Goal: Task Accomplishment & Management: Use online tool/utility

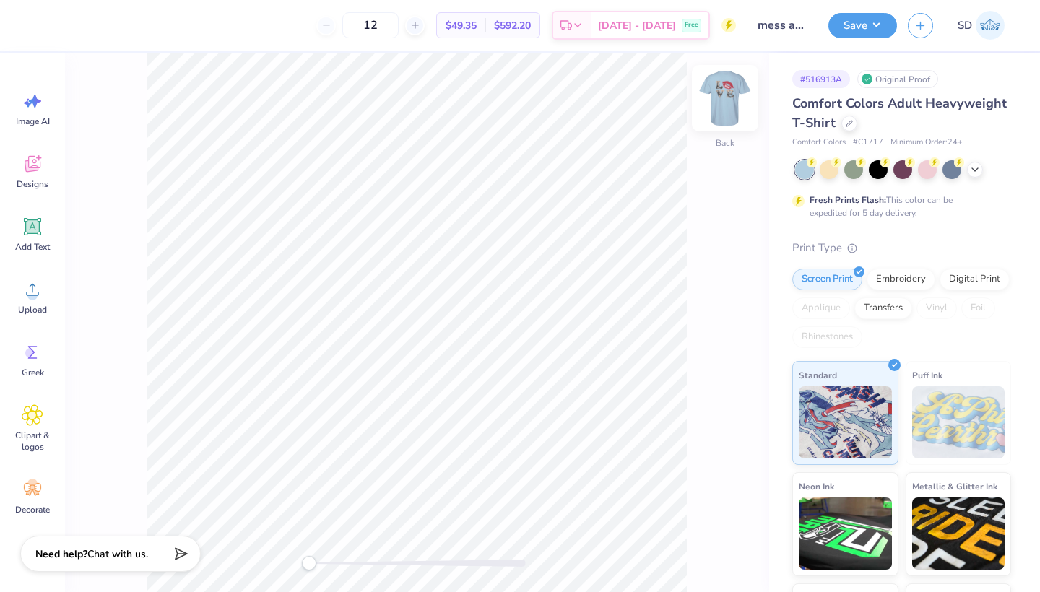
click at [731, 114] on img at bounding box center [725, 98] width 58 height 58
click at [843, 123] on div at bounding box center [849, 122] width 16 height 16
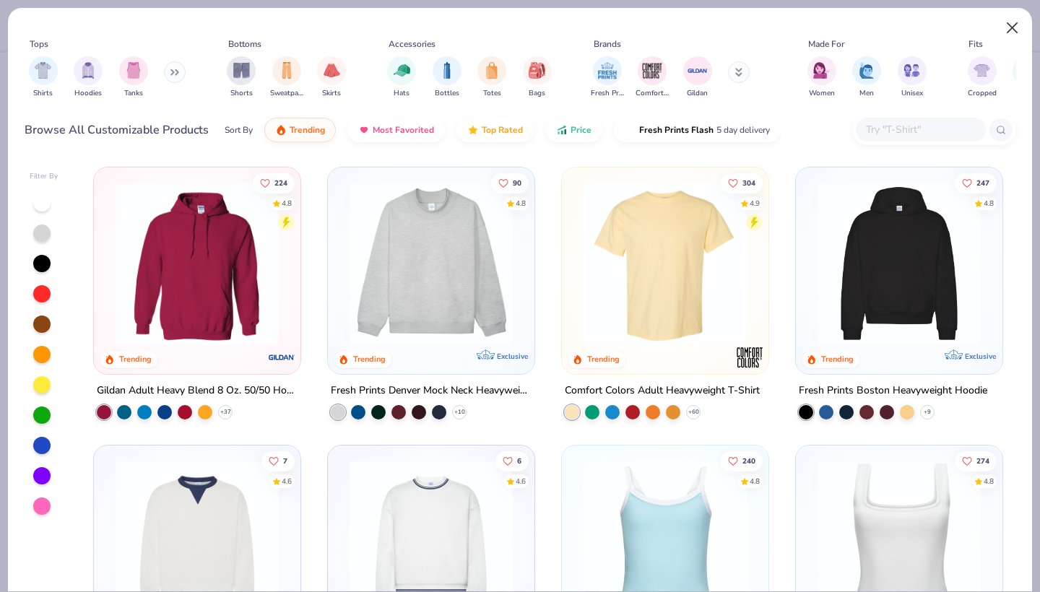
click at [1011, 31] on button "Close" at bounding box center [1012, 27] width 27 height 27
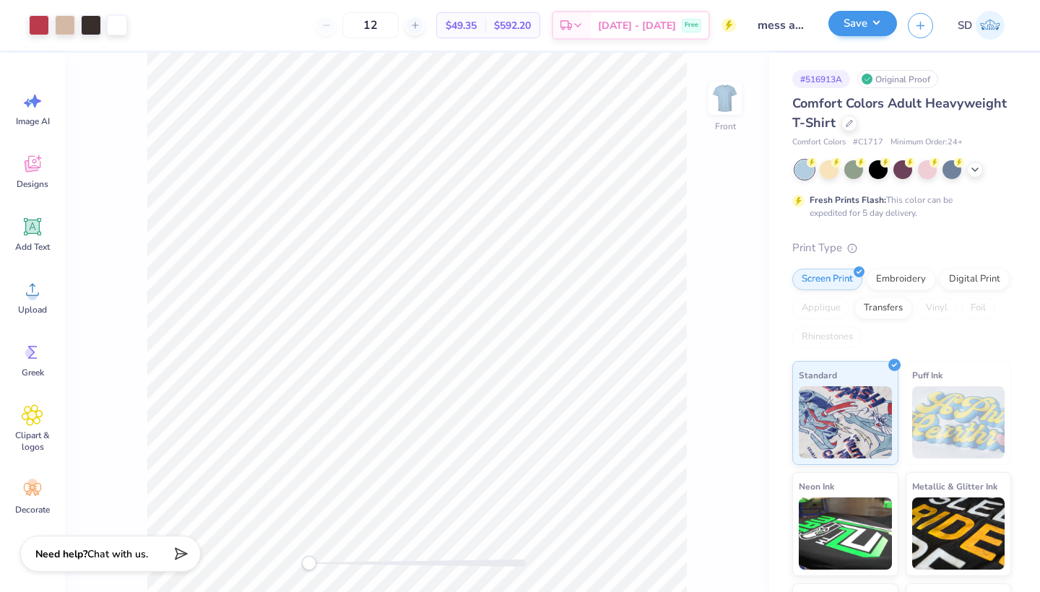
click at [864, 33] on button "Save" at bounding box center [862, 23] width 69 height 25
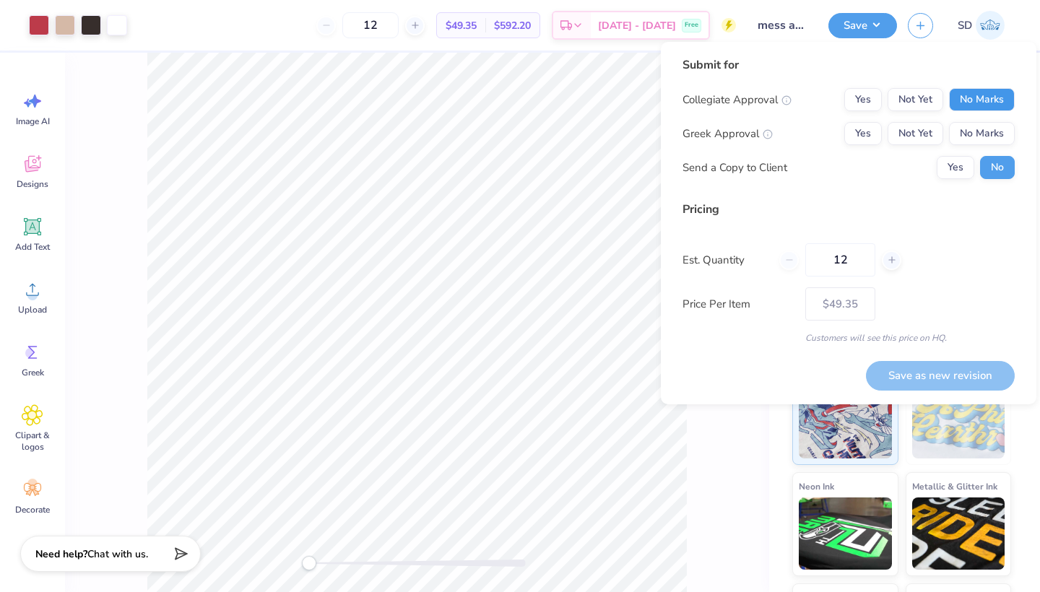
click at [961, 102] on button "No Marks" at bounding box center [982, 99] width 66 height 23
click at [969, 139] on button "No Marks" at bounding box center [982, 133] width 66 height 23
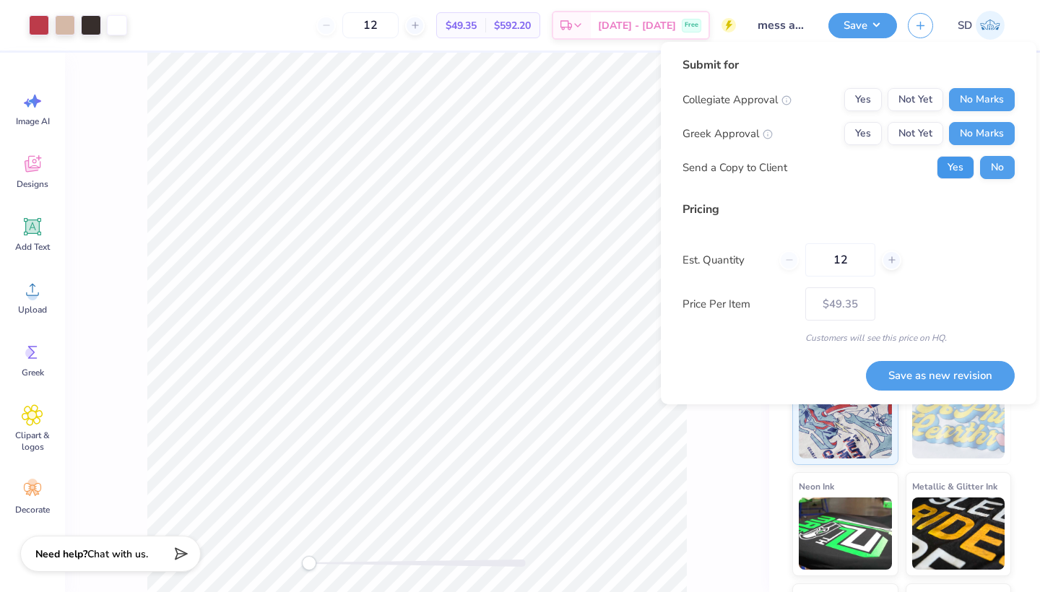
click at [956, 172] on button "Yes" at bounding box center [956, 167] width 38 height 23
click at [860, 258] on input "12" at bounding box center [840, 259] width 70 height 33
type input "30"
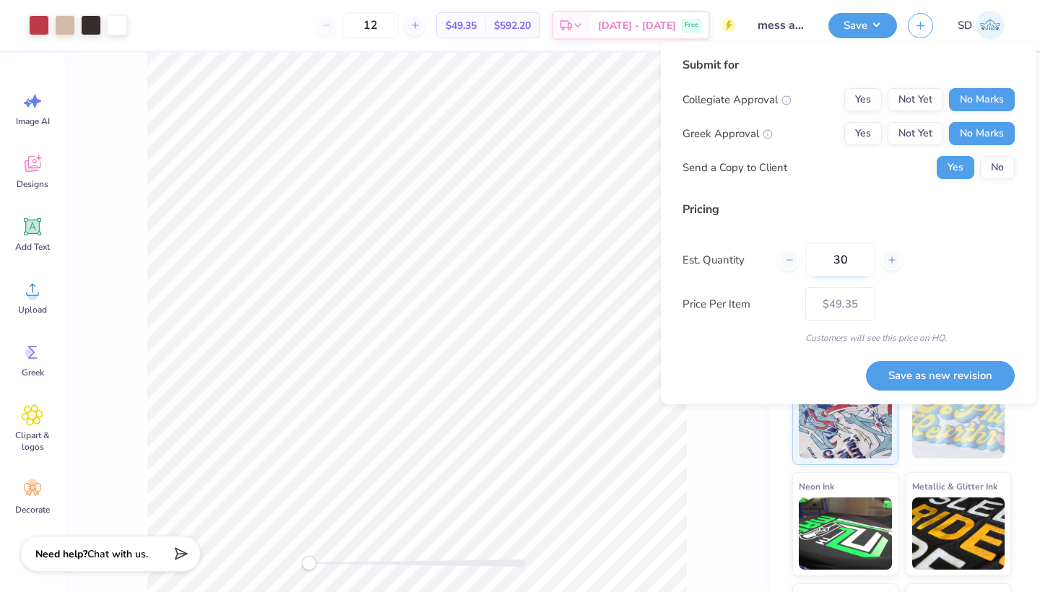
type input "30"
type input "$29.14"
type input "30"
click at [922, 376] on button "Save as new revision" at bounding box center [940, 376] width 149 height 30
type input "$24.95"
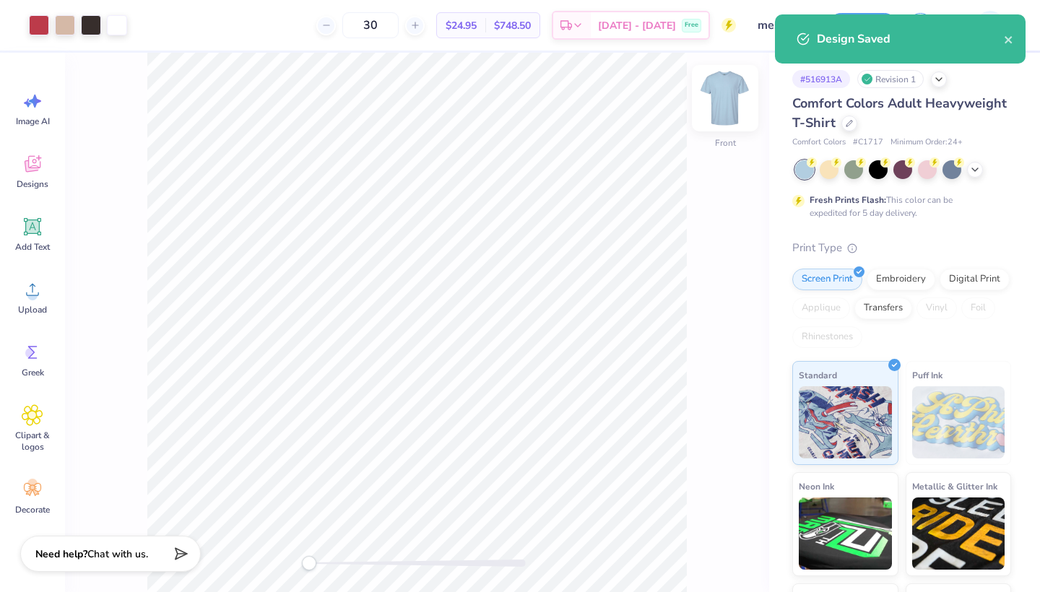
click at [730, 100] on img at bounding box center [725, 98] width 58 height 58
